Goal: Find specific page/section: Find specific page/section

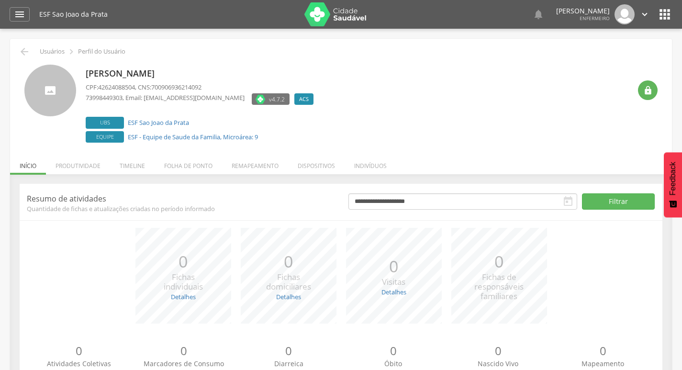
drag, startPoint x: 146, startPoint y: 98, endPoint x: 253, endPoint y: 95, distance: 106.7
click at [253, 95] on div "73998449303 , Email: [EMAIL_ADDRESS][DOMAIN_NAME] v4.7.2 ACS Desativado" at bounding box center [202, 100] width 233 height 14
drag, startPoint x: 243, startPoint y: 97, endPoint x: 213, endPoint y: 132, distance: 46.2
click at [213, 133] on link "ESF - Equipe de Saude da Familia, Microárea: 9" at bounding box center [193, 137] width 130 height 9
type input "**********"
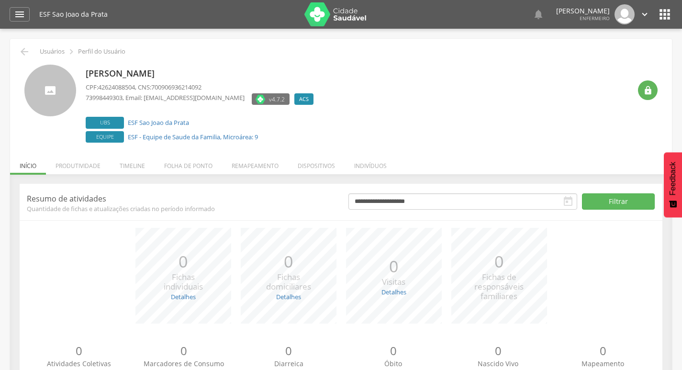
click at [642, 15] on icon "" at bounding box center [644, 14] width 11 height 11
click at [533, 12] on icon "" at bounding box center [538, 14] width 11 height 11
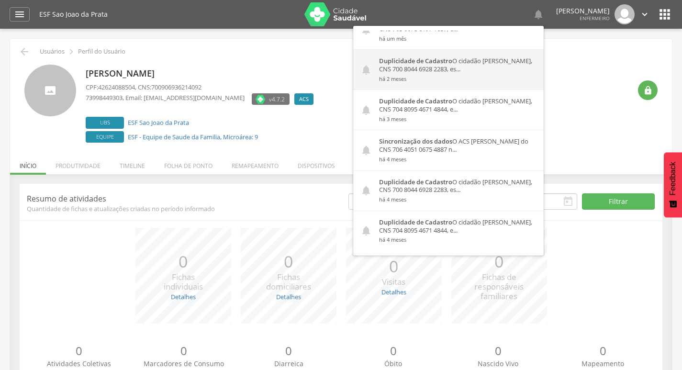
click at [453, 63] on div "Duplicidade de Cadastro O cidadão [PERSON_NAME], CNS 700 8044 6928 2283, es... …" at bounding box center [458, 70] width 172 height 40
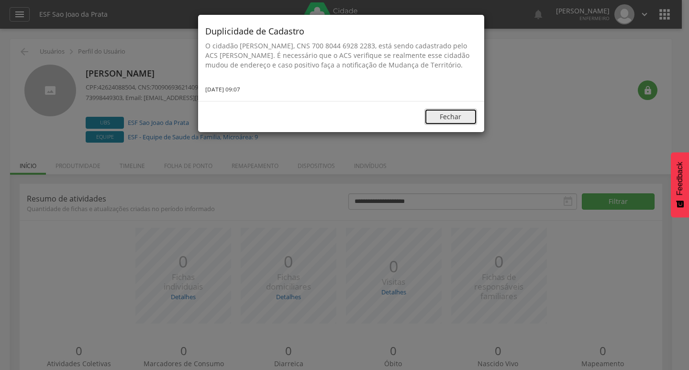
click at [445, 125] on button "Fechar" at bounding box center [450, 117] width 53 height 16
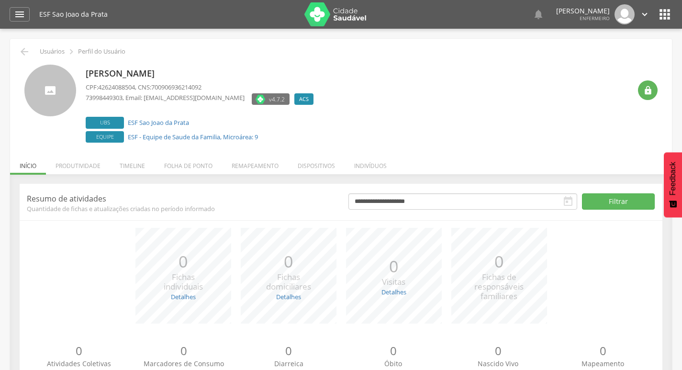
click at [663, 17] on icon "" at bounding box center [664, 14] width 15 height 15
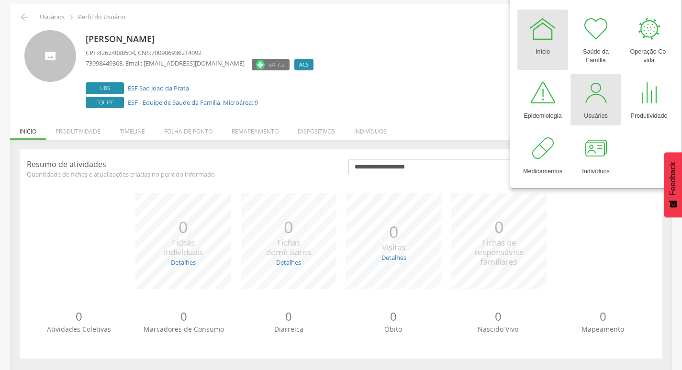
scroll to position [38, 0]
